Goal: Transaction & Acquisition: Purchase product/service

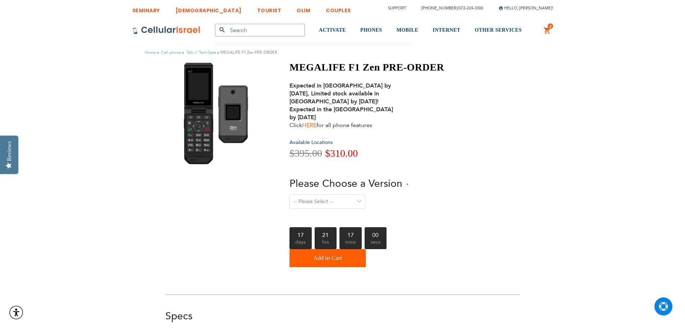
type input "[EMAIL_ADDRESS][PERSON_NAME][DOMAIN_NAME]"
click at [311, 126] on link "HERE" at bounding box center [309, 125] width 14 height 8
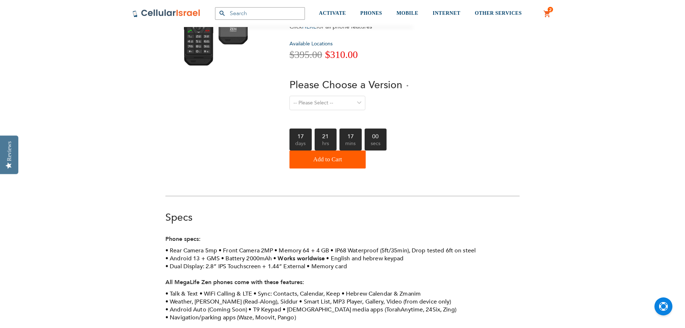
scroll to position [186, 0]
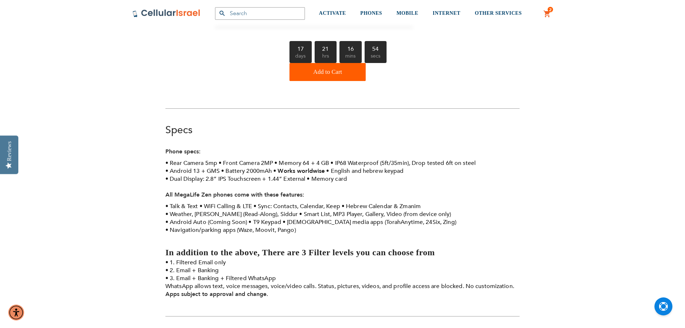
type input "[EMAIL_ADDRESS][PERSON_NAME][DOMAIN_NAME]"
click at [322, 160] on li "Memory 64 + 4 GB" at bounding box center [301, 163] width 55 height 8
click at [328, 180] on li "Memory card" at bounding box center [327, 179] width 40 height 8
click at [344, 181] on li "Memory card" at bounding box center [327, 179] width 40 height 8
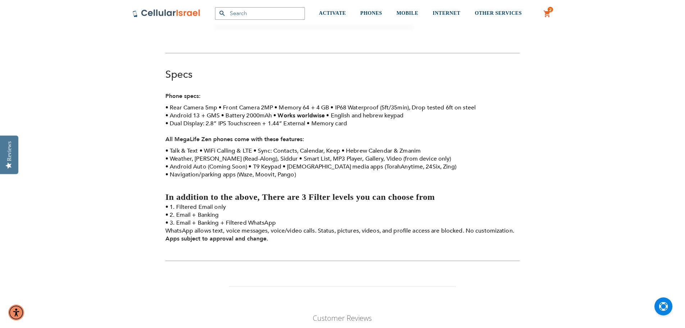
scroll to position [242, 0]
click at [547, 11] on link "2 2 items My Cart" at bounding box center [547, 14] width 8 height 9
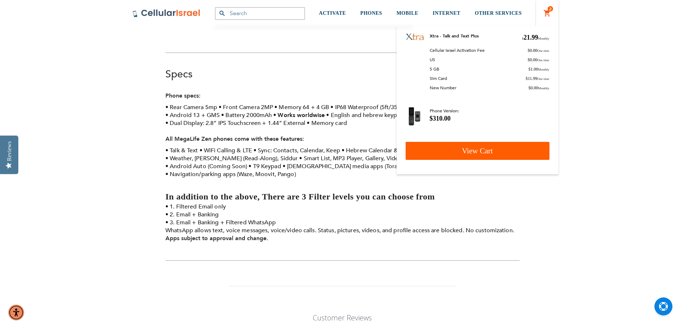
click at [453, 143] on link "View Cart" at bounding box center [478, 151] width 144 height 18
